Goal: Information Seeking & Learning: Learn about a topic

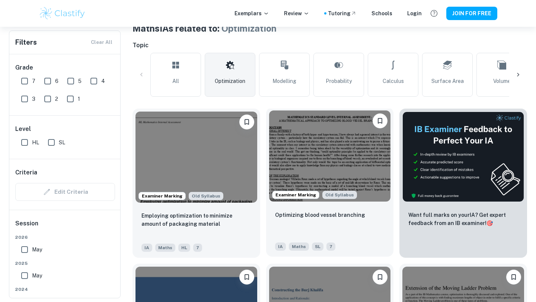
scroll to position [158, 0]
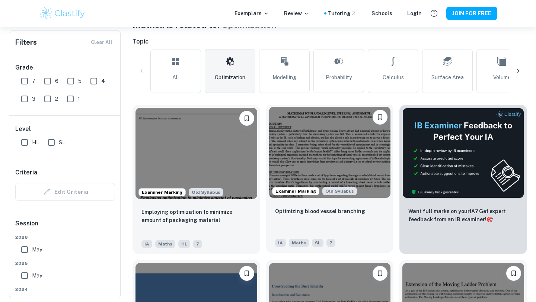
click at [322, 162] on img at bounding box center [330, 152] width 122 height 91
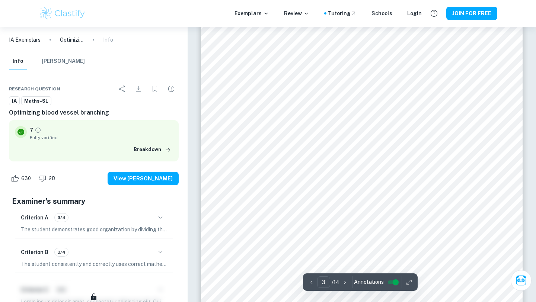
scroll to position [1044, 0]
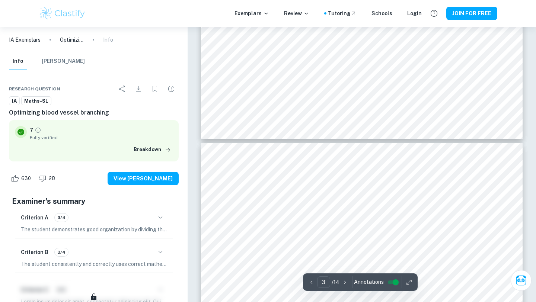
type input "4"
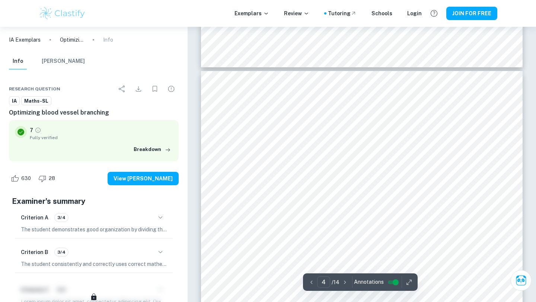
scroll to position [1506, 0]
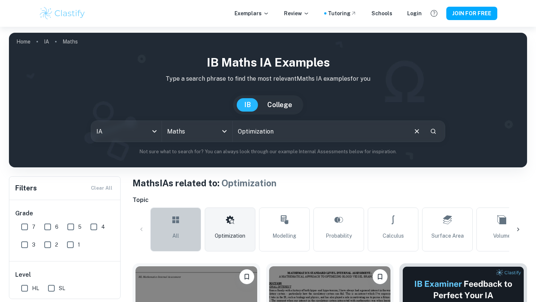
click at [170, 234] on link "All" at bounding box center [175, 230] width 51 height 44
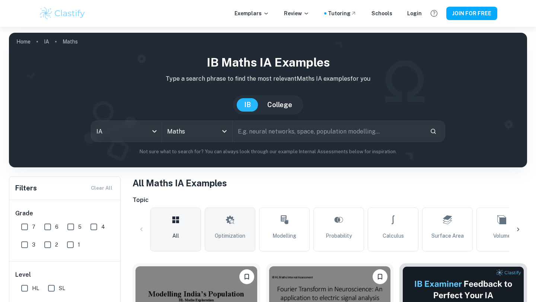
scroll to position [43, 0]
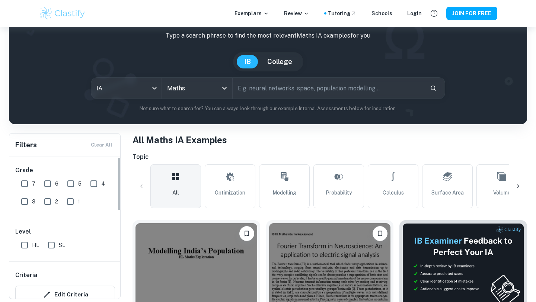
click at [22, 186] on input "7" at bounding box center [24, 183] width 15 height 15
checkbox input "true"
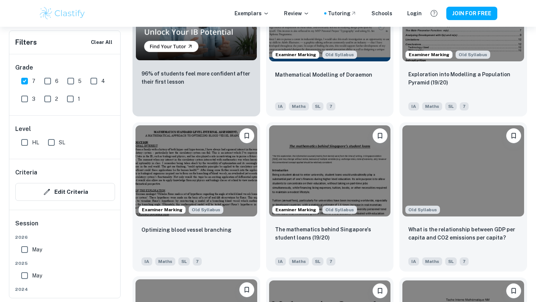
scroll to position [618, 0]
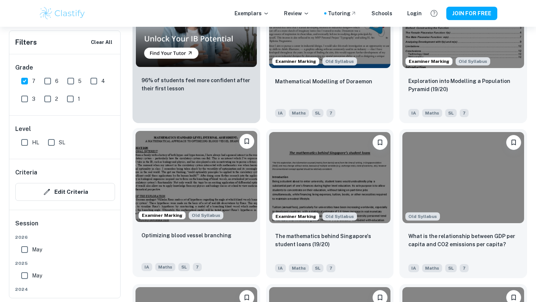
click at [208, 179] on img at bounding box center [196, 176] width 122 height 91
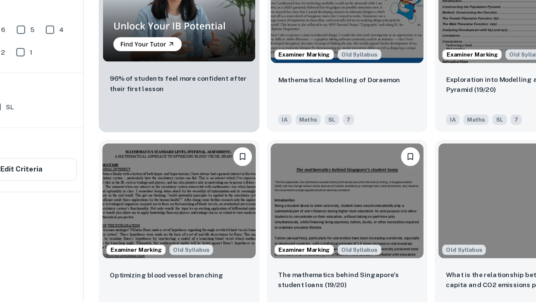
scroll to position [578, 0]
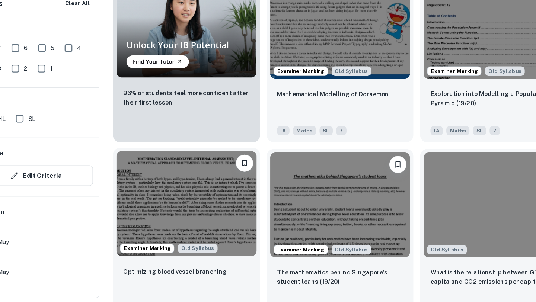
click at [203, 214] on img at bounding box center [196, 216] width 122 height 91
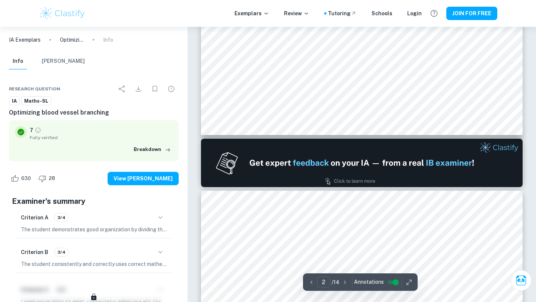
type input "1"
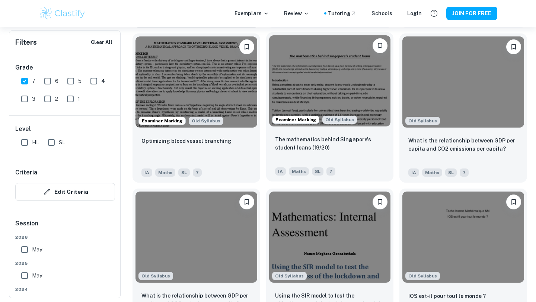
scroll to position [749, 0]
